Goal: Information Seeking & Learning: Learn about a topic

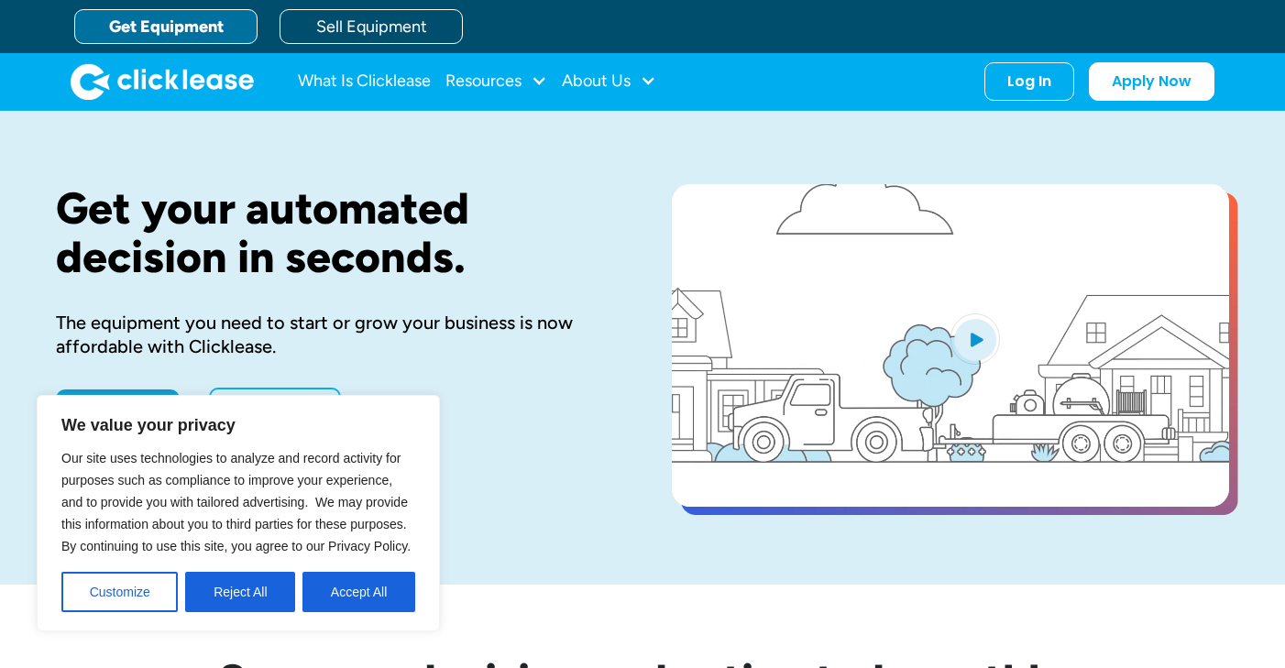
click at [604, 154] on div "Get your automated decision in seconds. The equipment you need to start or grow…" at bounding box center [642, 348] width 1173 height 474
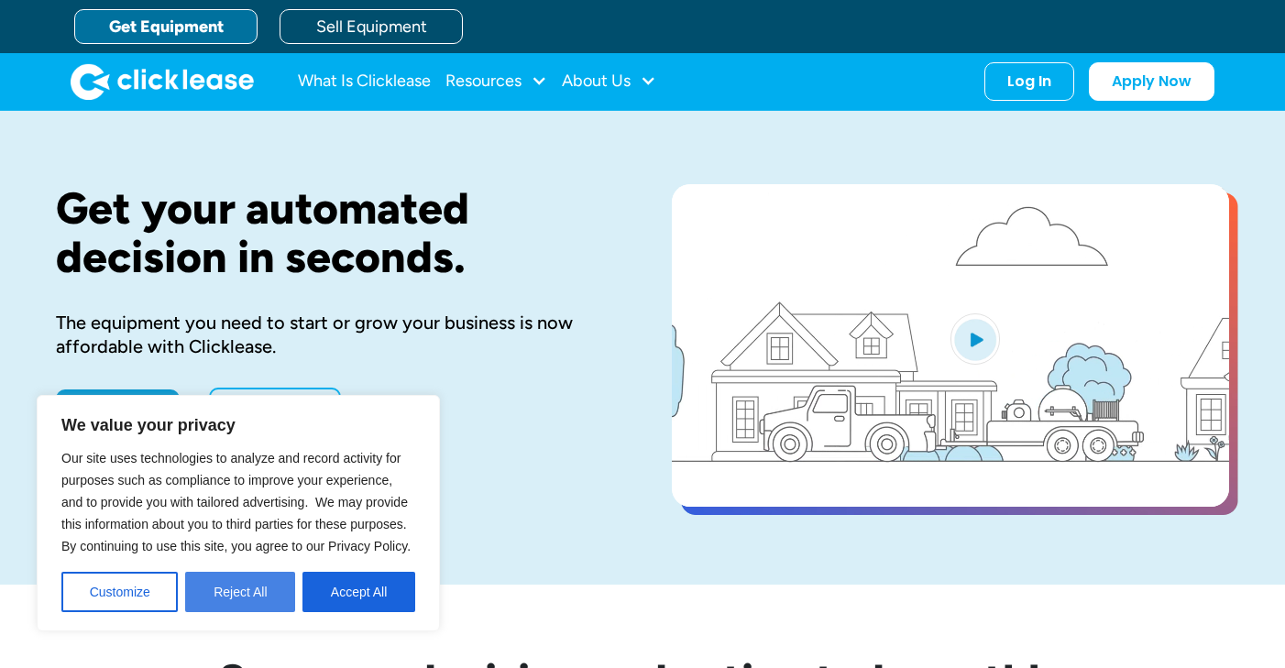
click at [229, 590] on button "Reject All" at bounding box center [240, 592] width 110 height 40
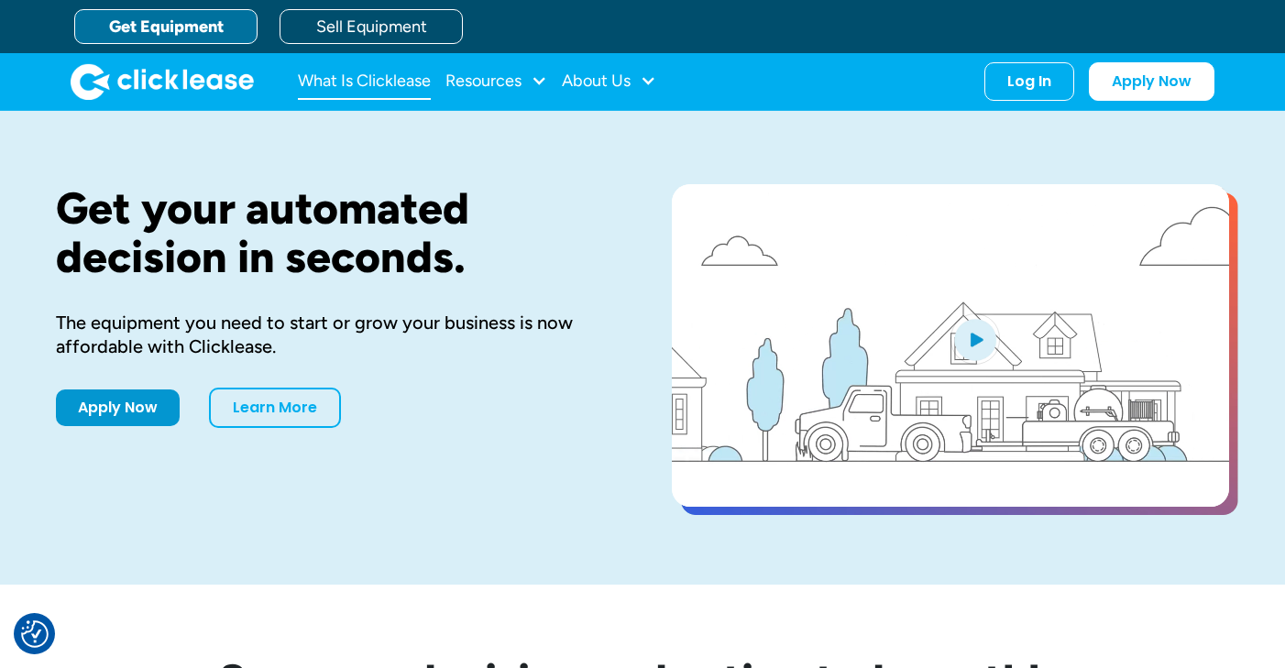
click at [409, 73] on link "What Is Clicklease" at bounding box center [364, 81] width 133 height 37
